Goal: Check status: Check status

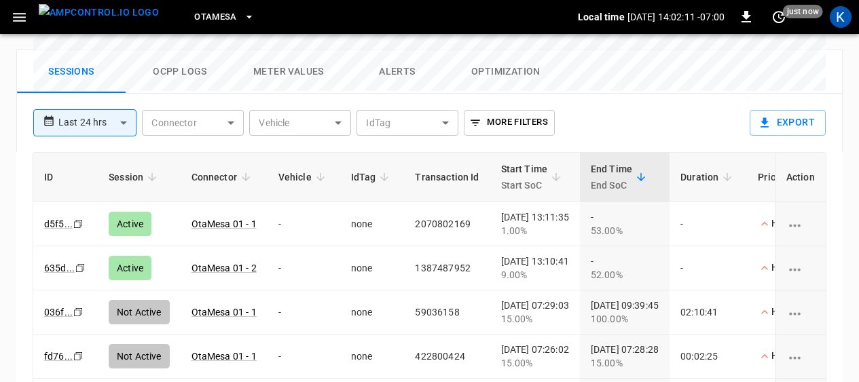
scroll to position [722, 0]
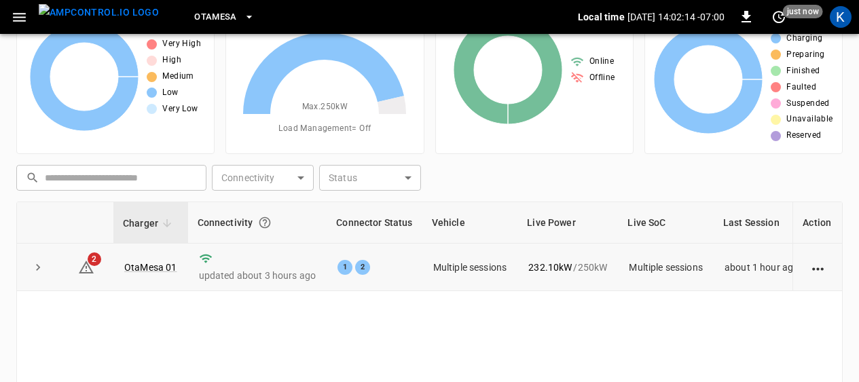
scroll to position [71, 0]
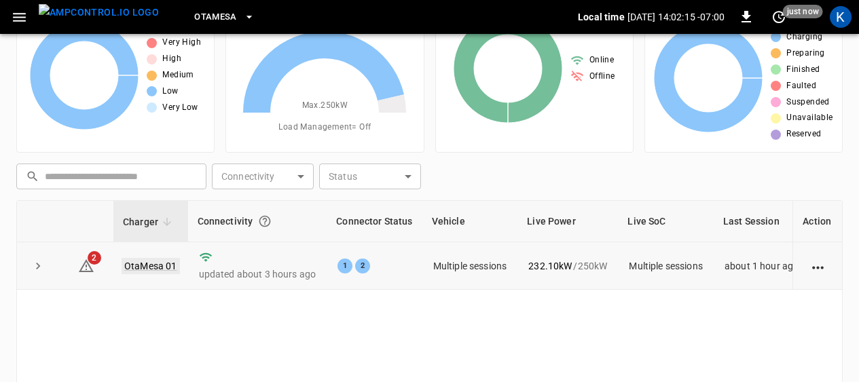
click at [147, 262] on link "OtaMesa 01" at bounding box center [151, 266] width 58 height 16
